Goal: Task Accomplishment & Management: Manage account settings

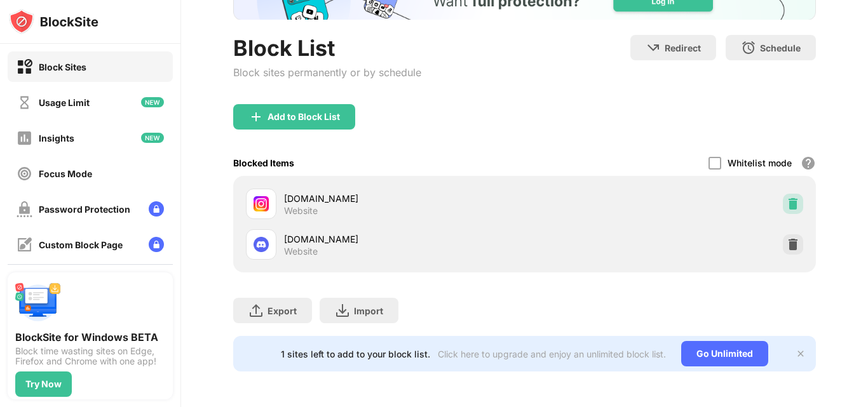
click at [783, 202] on div at bounding box center [793, 204] width 20 height 20
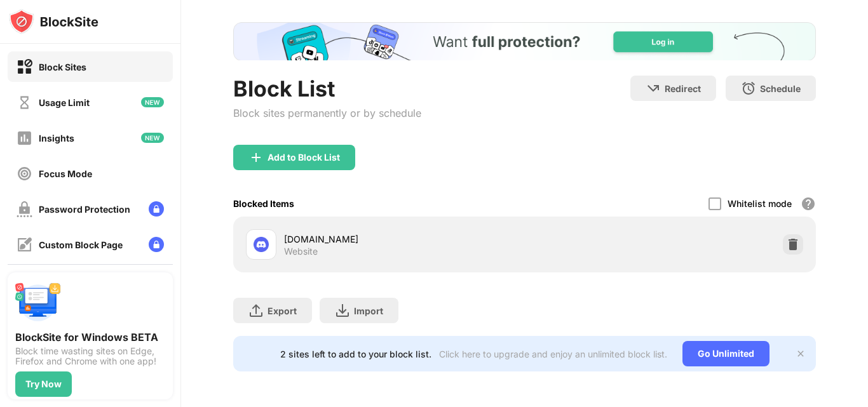
scroll to position [107, 0]
